Goal: Information Seeking & Learning: Learn about a topic

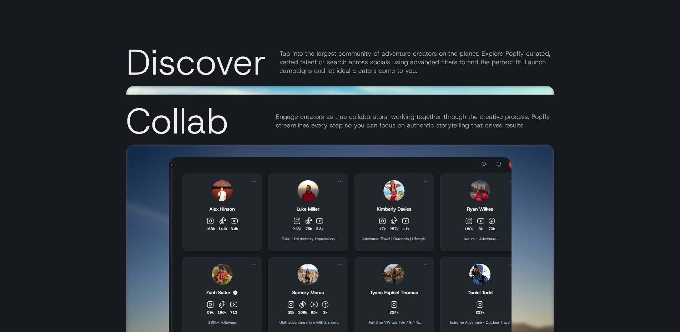
scroll to position [1429, 0]
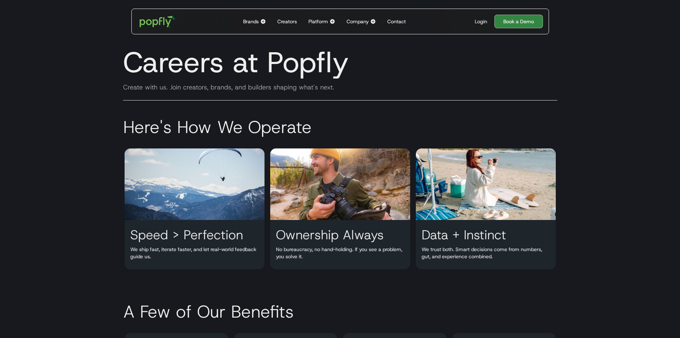
scroll to position [250, 0]
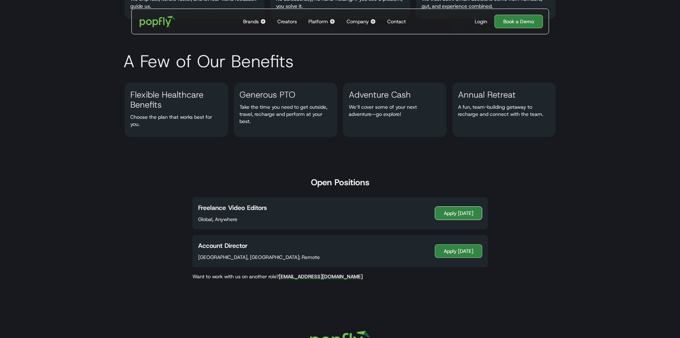
click at [452, 214] on link "Apply Today" at bounding box center [459, 213] width 48 height 14
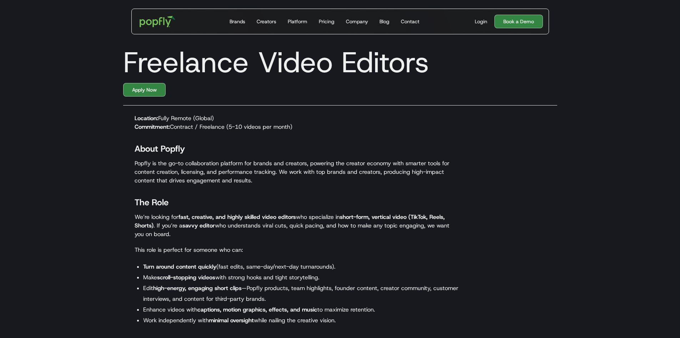
click at [244, 24] on div "Brands" at bounding box center [238, 21] width 16 height 7
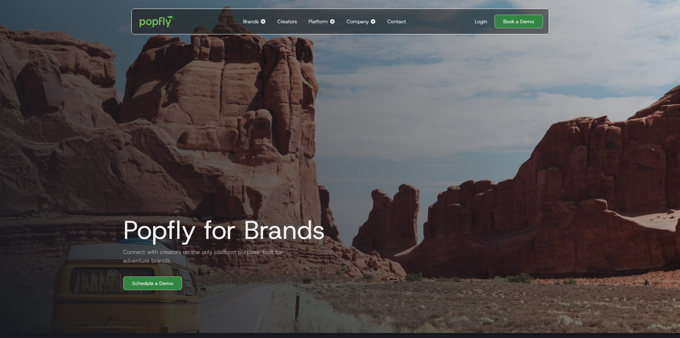
click at [289, 23] on div "Creators" at bounding box center [288, 21] width 20 height 7
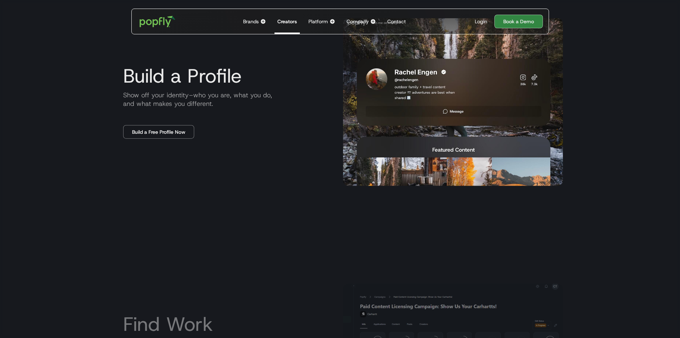
scroll to position [679, 0]
